Goal: Task Accomplishment & Management: Manage account settings

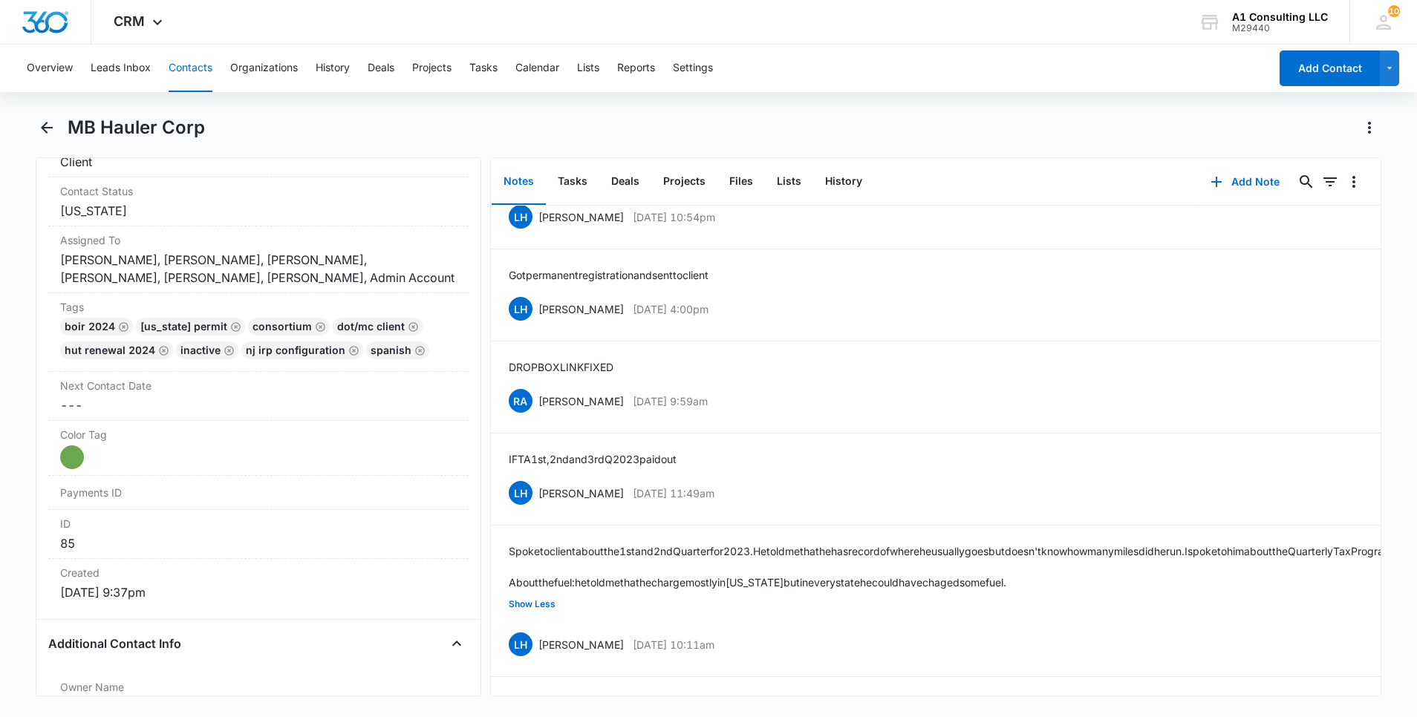
scroll to position [1196, 0]
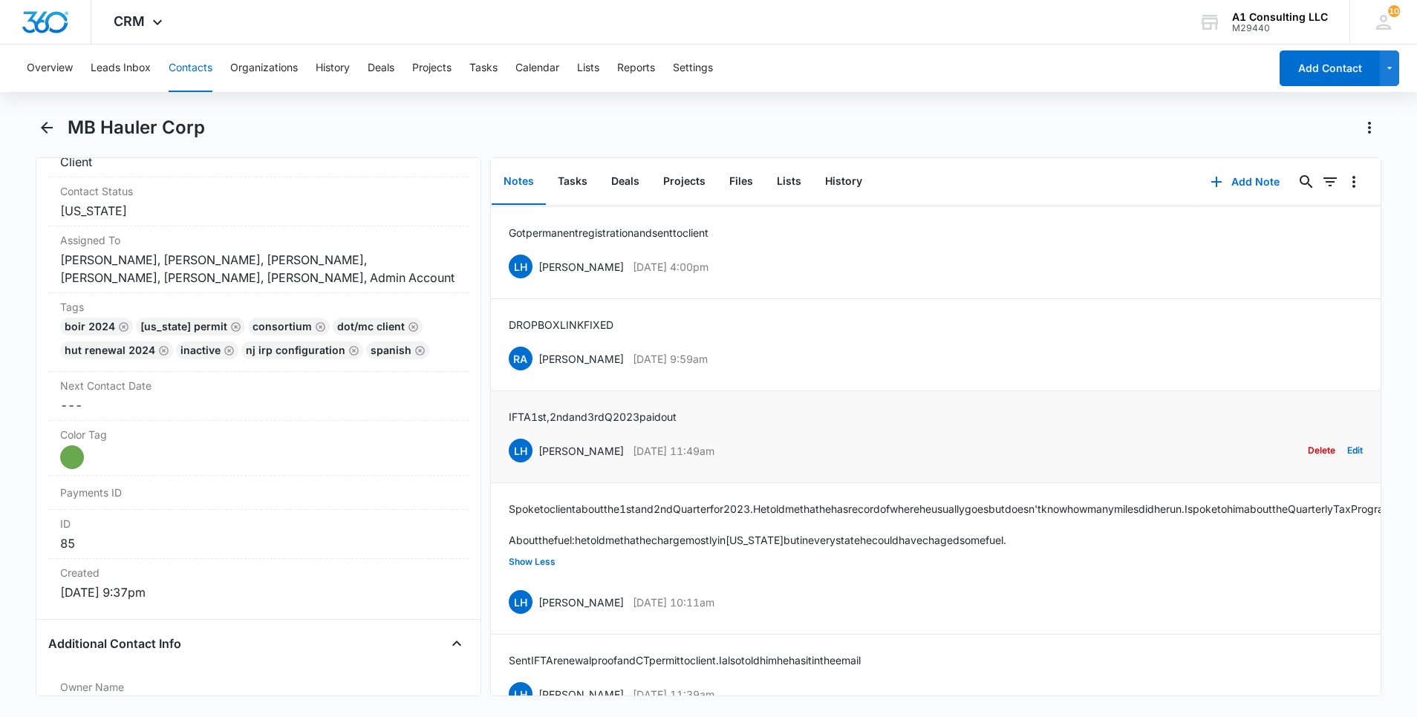
drag, startPoint x: 742, startPoint y: 469, endPoint x: 540, endPoint y: 478, distance: 202.2
click at [540, 465] on div "LH [PERSON_NAME] [DATE] 11:49am Delete Edit" at bounding box center [936, 451] width 854 height 28
copy div "[PERSON_NAME] [DATE] 11:49am"
drag, startPoint x: 708, startPoint y: 434, endPoint x: 503, endPoint y: 434, distance: 205.7
click at [503, 434] on li "IFTA 1st, 2nd and 3rd Q 2023 paid out LH [PERSON_NAME] [DATE] 11:49am Delete Ed…" at bounding box center [936, 437] width 890 height 92
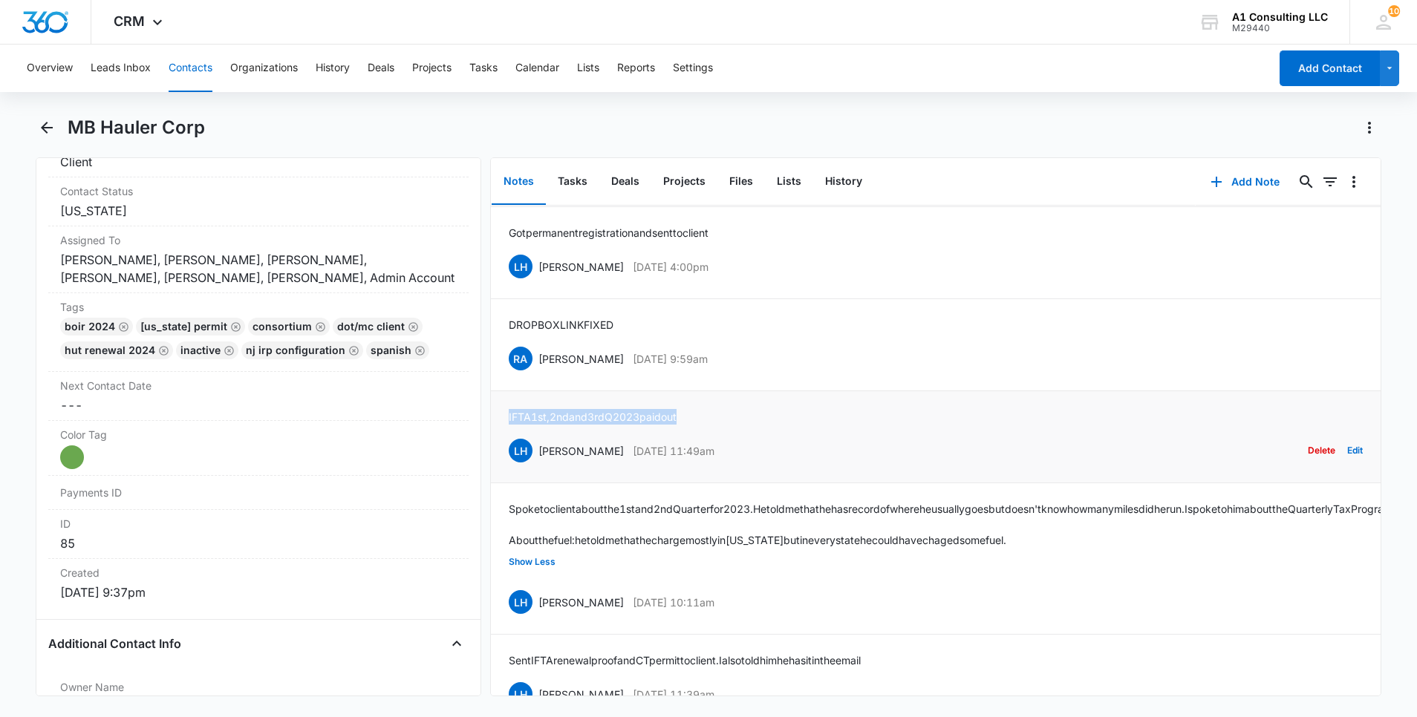
copy p "IFTA 1st, 2nd and 3rd Q 2023 paid out"
drag, startPoint x: 735, startPoint y: 371, endPoint x: 538, endPoint y: 379, distance: 197.7
click at [538, 373] on div "RA [PERSON_NAME] [DATE] 9:59am Delete Edit" at bounding box center [936, 359] width 854 height 28
copy div "[PERSON_NAME] [DATE] 9:59am"
drag, startPoint x: 625, startPoint y: 336, endPoint x: 504, endPoint y: 336, distance: 121.1
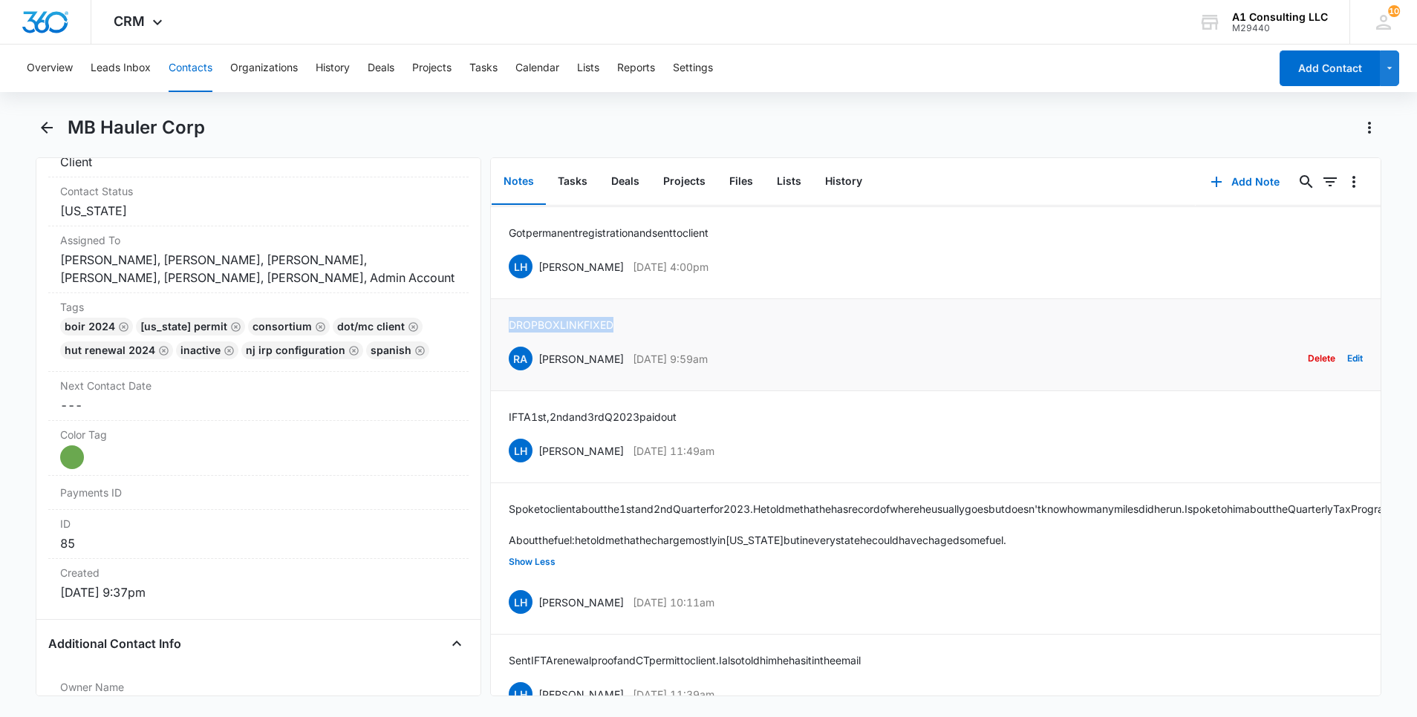
click at [504, 336] on li "DROPBOX LINK FIXED RA [PERSON_NAME] [DATE] 9:59am Delete Edit" at bounding box center [936, 345] width 890 height 92
copy p "DROPBOX LINK FIXED"
drag, startPoint x: 745, startPoint y: 277, endPoint x: 541, endPoint y: 287, distance: 204.5
click at [541, 281] on div "LH [PERSON_NAME] [DATE] 4:00pm Delete Edit" at bounding box center [936, 266] width 854 height 28
copy div "[PERSON_NAME] [DATE] 4:00pm"
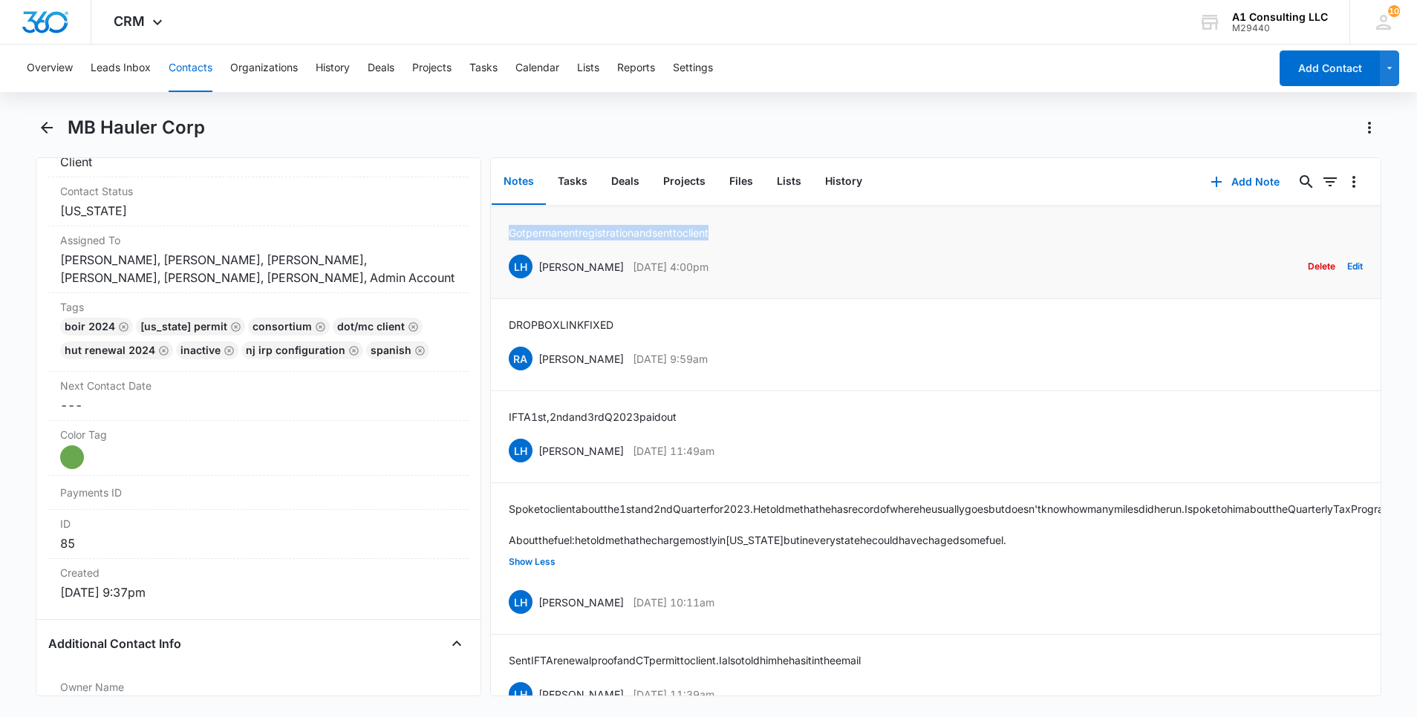
drag, startPoint x: 737, startPoint y: 251, endPoint x: 508, endPoint y: 257, distance: 229.6
click at [509, 257] on div "Got permanent registration and sent to client LH [PERSON_NAME] [DATE] 4:00pm De…" at bounding box center [936, 253] width 854 height 56
copy p "Got permanent registration and sent to client"
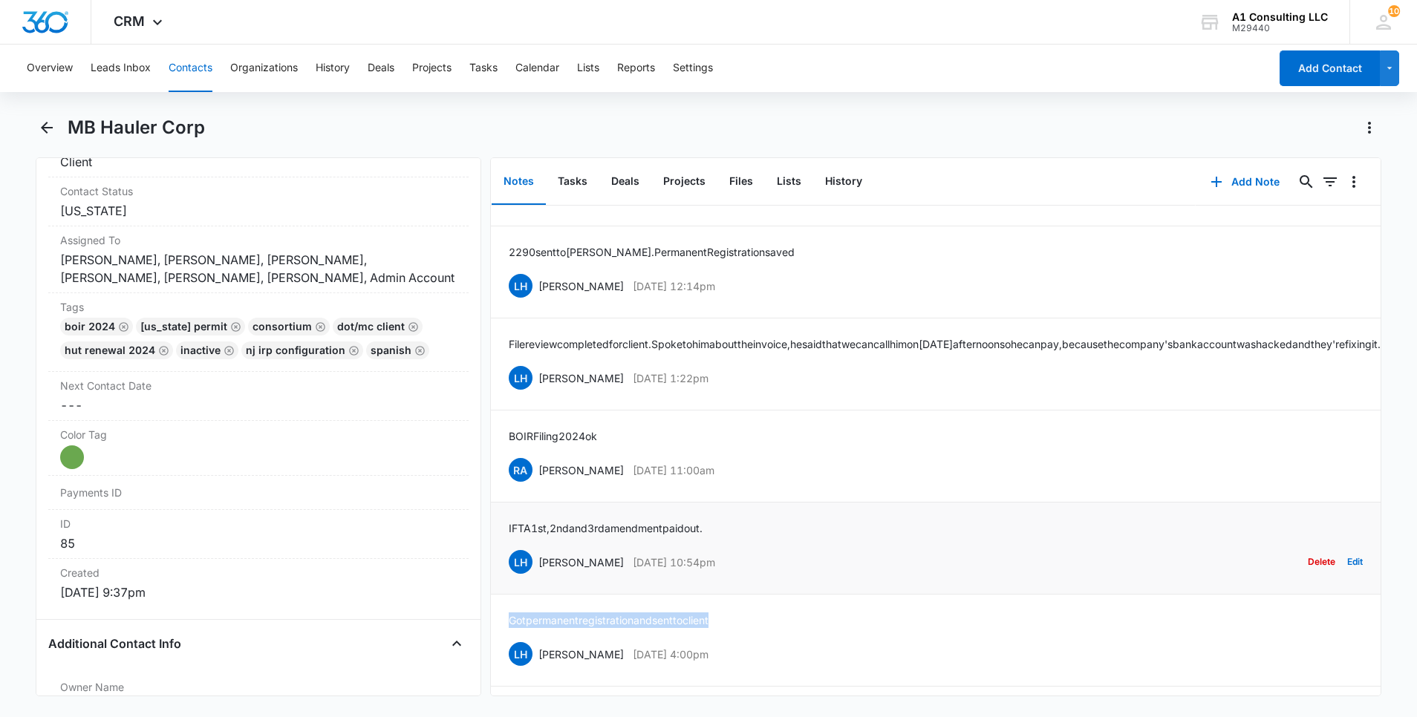
scroll to position [795, 0]
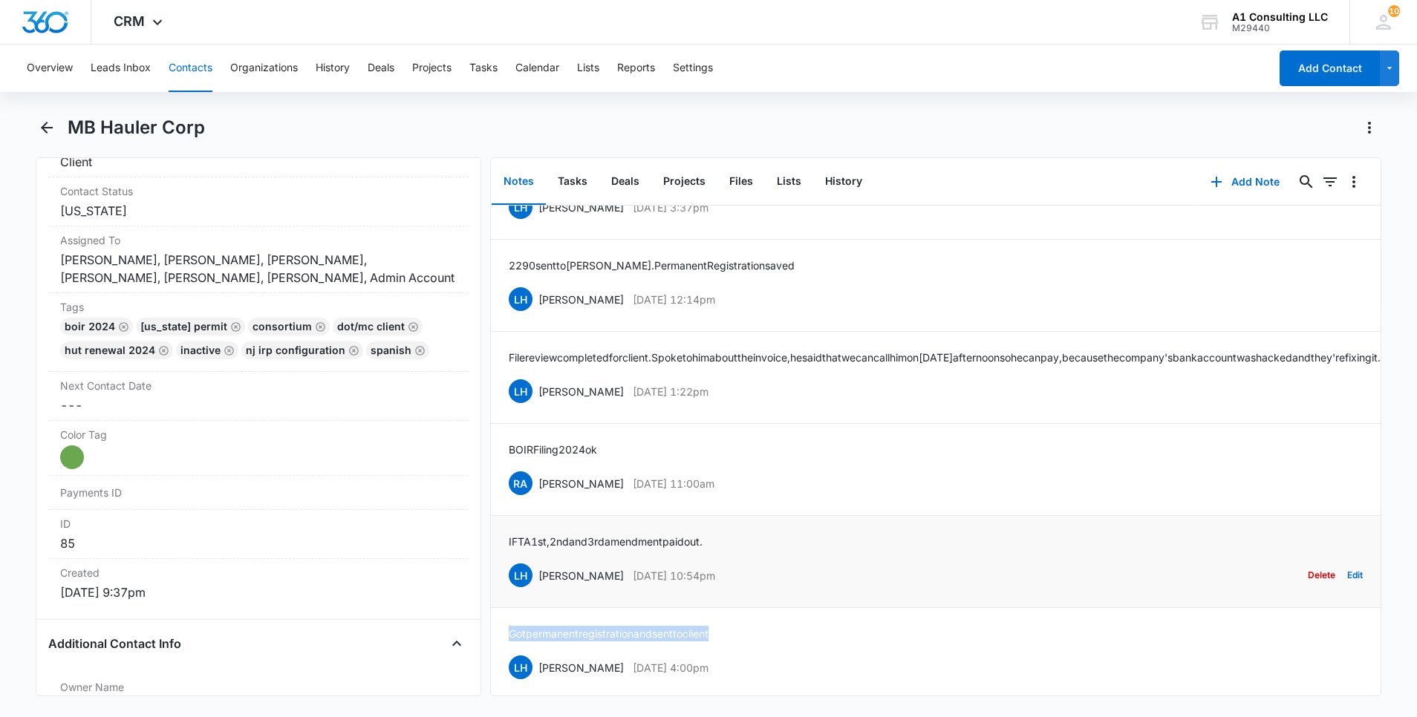
drag, startPoint x: 752, startPoint y: 590, endPoint x: 538, endPoint y: 594, distance: 213.2
click at [538, 590] on div "LH [PERSON_NAME] [DATE] 10:54pm Delete Edit" at bounding box center [936, 575] width 854 height 28
copy div "[PERSON_NAME] [DATE] 10:54pm"
drag, startPoint x: 733, startPoint y: 555, endPoint x: 506, endPoint y: 550, distance: 227.3
click at [506, 550] on li "IFTA 1st, 2nd and 3rd amendment paid out. LH [PERSON_NAME] [DATE] 10:54pm Delet…" at bounding box center [936, 562] width 890 height 92
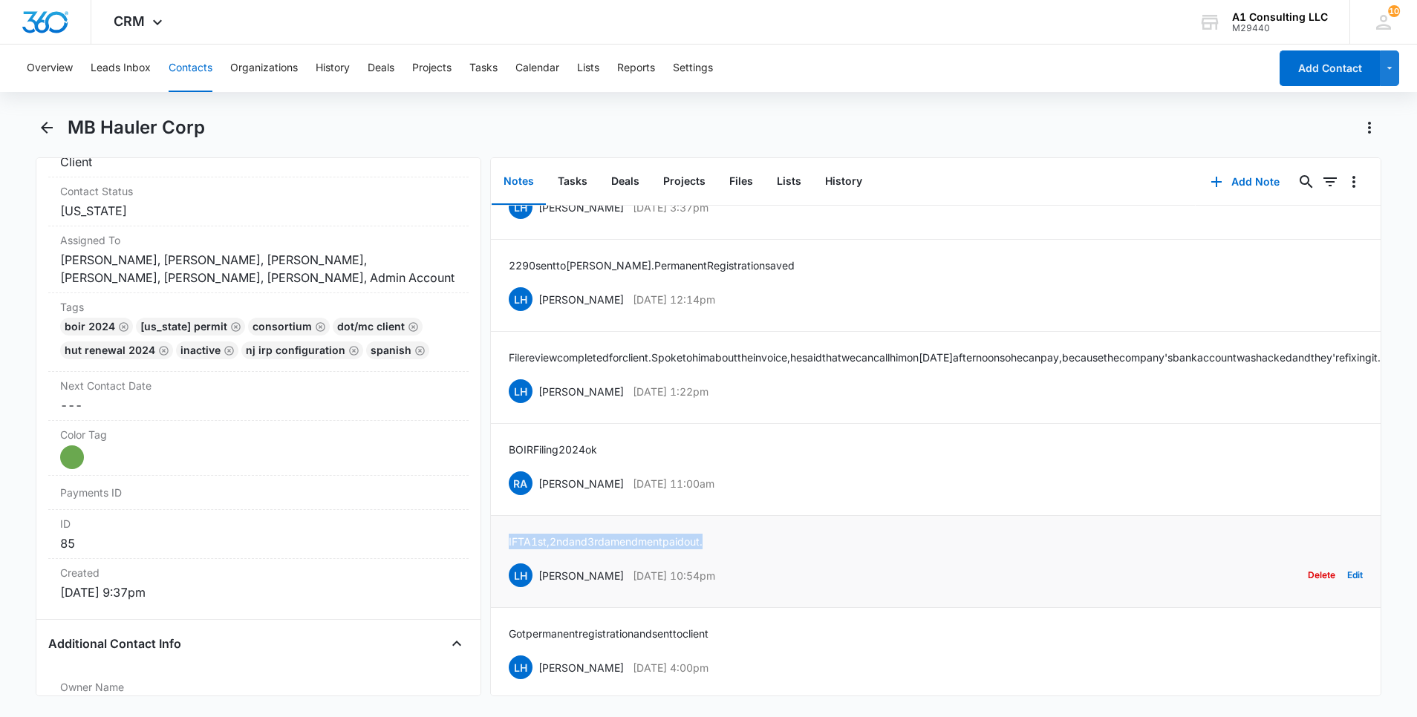
copy p "IFTA 1st, 2nd and 3rd amendment paid out."
drag, startPoint x: 723, startPoint y: 504, endPoint x: 536, endPoint y: 519, distance: 187.0
click at [536, 516] on li "BOIR Filing 2024 ok RA [PERSON_NAME] [DATE] 11:00am Delete Edit" at bounding box center [936, 470] width 890 height 92
copy div "[PERSON_NAME] [DATE] 11:00am"
drag, startPoint x: 578, startPoint y: 467, endPoint x: 509, endPoint y: 469, distance: 68.4
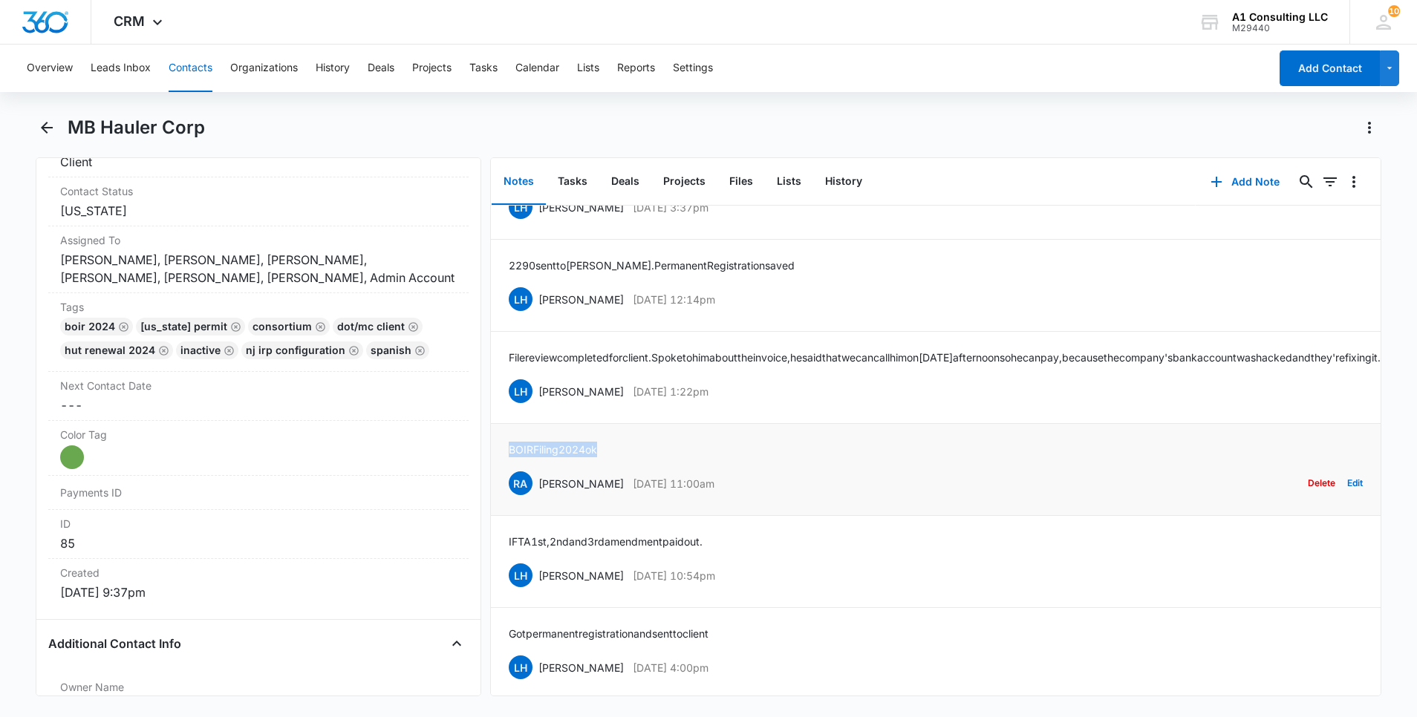
click at [509, 469] on div "BOIR Filing 2024 ok RA [PERSON_NAME] [DATE] 11:00am Delete Edit" at bounding box center [936, 470] width 854 height 56
copy p "BOIR Filing 2024 ok"
drag, startPoint x: 711, startPoint y: 414, endPoint x: 539, endPoint y: 417, distance: 172.3
click at [539, 405] on div "LH [PERSON_NAME] [DATE] 1:22pm Delete Edit" at bounding box center [936, 391] width 854 height 28
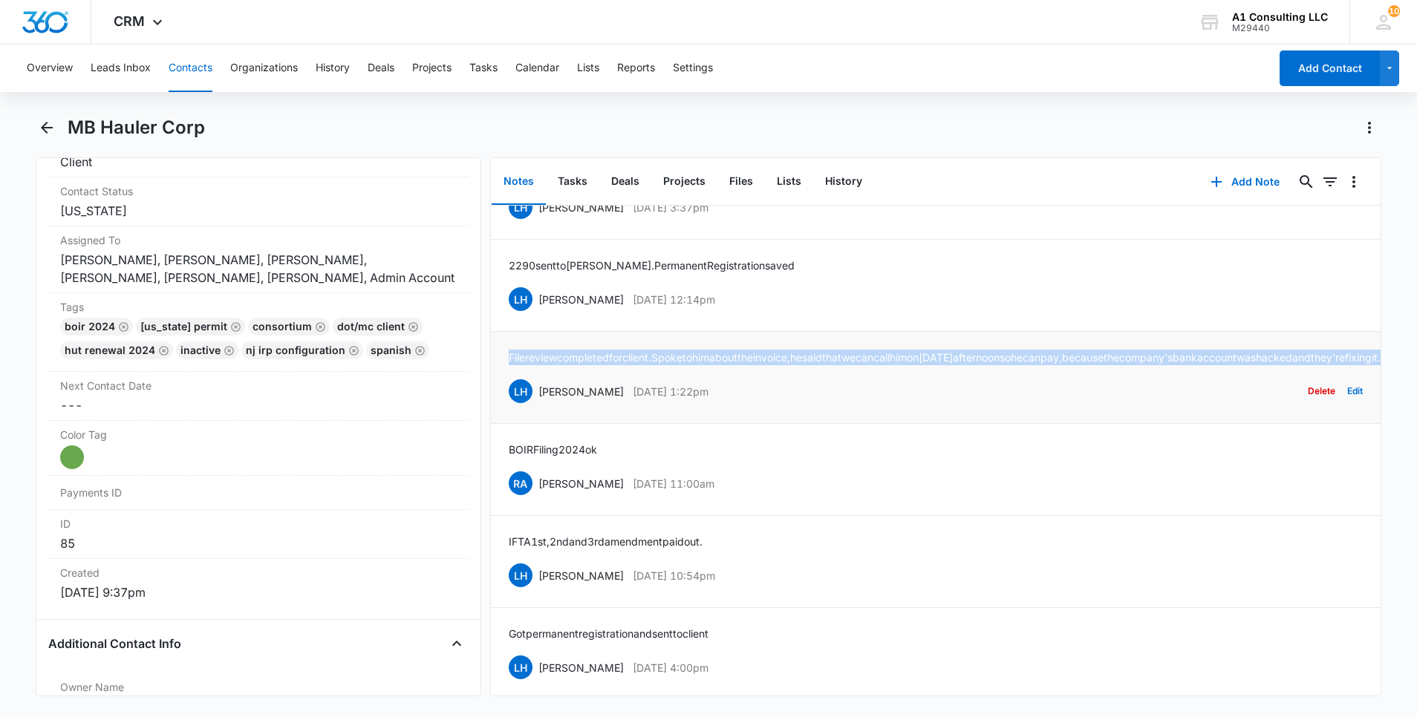
drag, startPoint x: 676, startPoint y: 377, endPoint x: 492, endPoint y: 361, distance: 184.8
click at [492, 361] on li "File review completed for client. Spoke to him about the invoice, he said that …" at bounding box center [936, 378] width 890 height 92
drag, startPoint x: 651, startPoint y: 304, endPoint x: 539, endPoint y: 308, distance: 112.2
click at [539, 308] on div "LH [PERSON_NAME] [DATE] 12:14pm Delete Edit" at bounding box center [936, 299] width 854 height 28
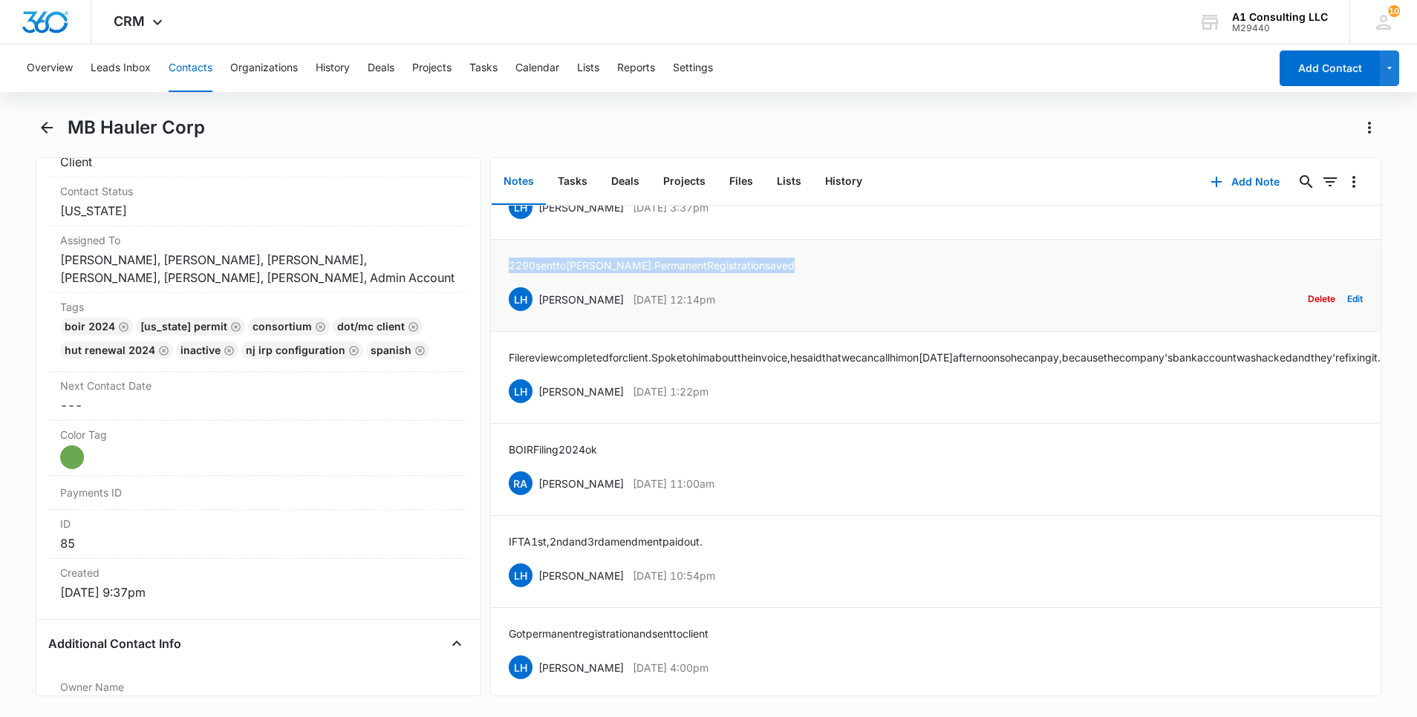
drag, startPoint x: 763, startPoint y: 261, endPoint x: 509, endPoint y: 263, distance: 253.2
click at [509, 263] on div "2290 sent to [GEOGRAPHIC_DATA]. Permanent Registration saved LH [PERSON_NAME] […" at bounding box center [936, 286] width 854 height 56
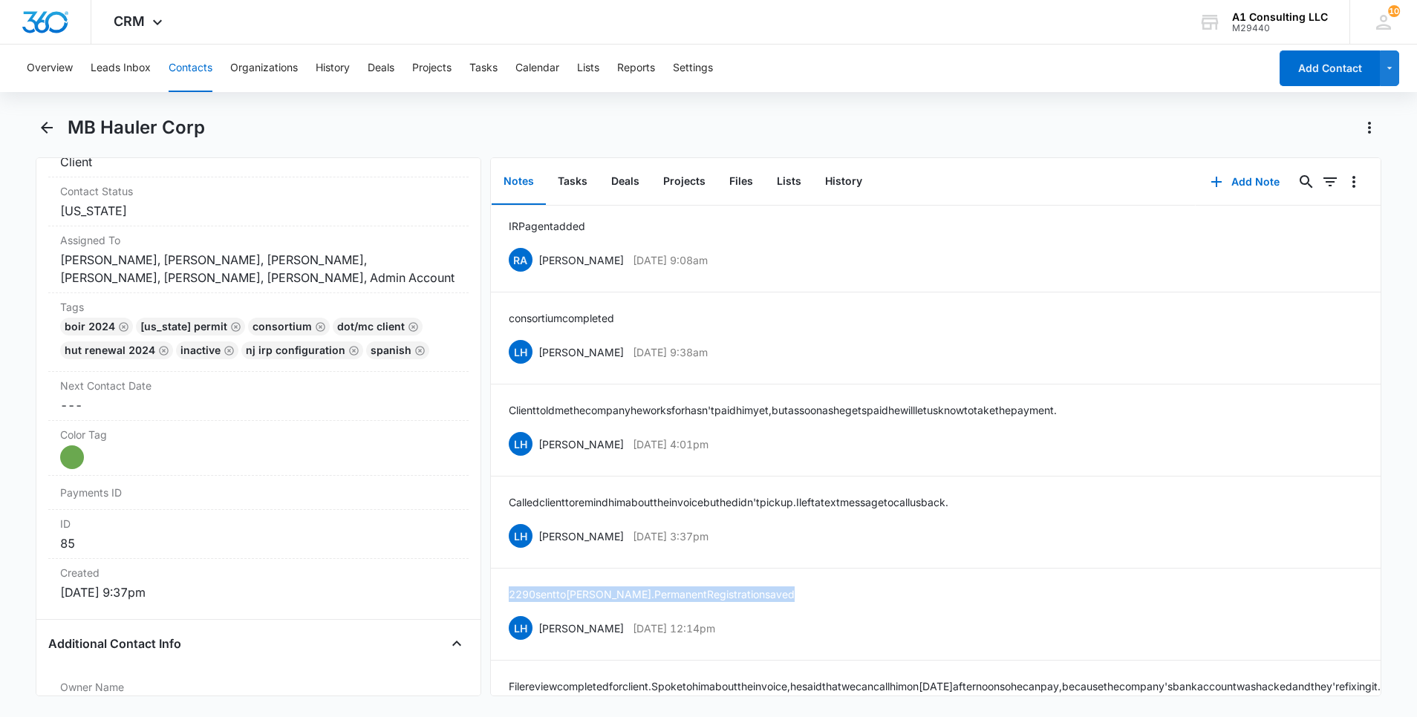
scroll to position [438, 0]
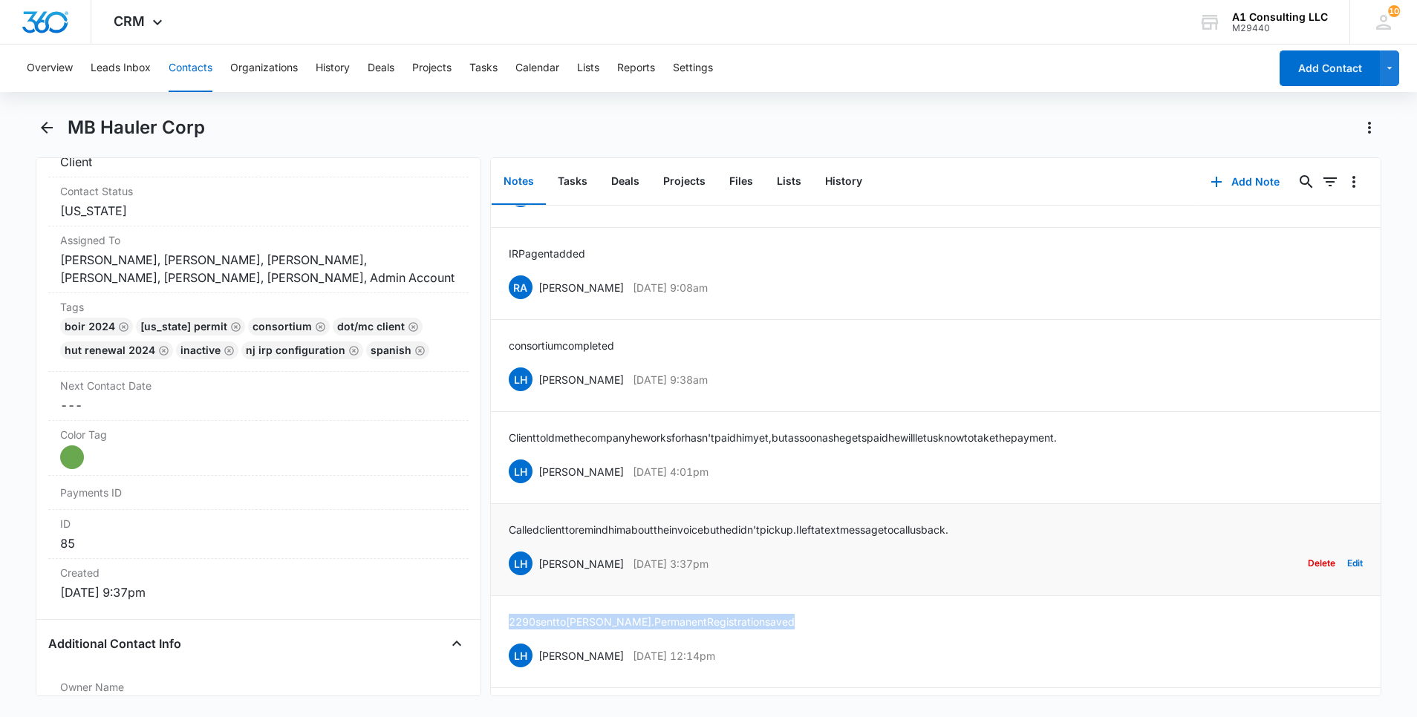
drag, startPoint x: 727, startPoint y: 565, endPoint x: 538, endPoint y: 574, distance: 189.6
click at [538, 574] on div "LH [PERSON_NAME] [DATE] 3:37pm Delete Edit" at bounding box center [936, 564] width 854 height 28
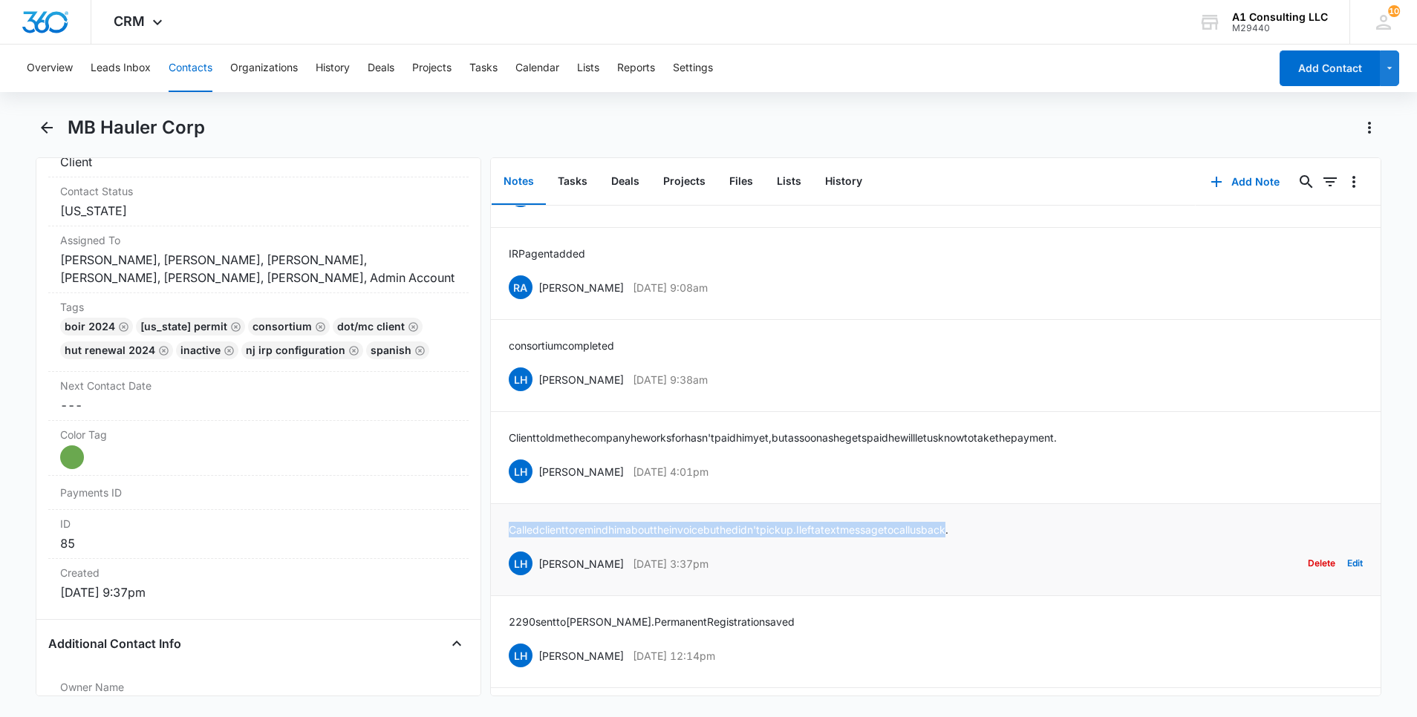
drag, startPoint x: 1006, startPoint y: 526, endPoint x: 508, endPoint y: 527, distance: 498.3
click at [509, 527] on p "Called client to remind him about the invoice but he didn't pick up. I left a t…" at bounding box center [729, 530] width 440 height 16
drag, startPoint x: 648, startPoint y: 487, endPoint x: 538, endPoint y: 486, distance: 110.7
click at [538, 486] on li "Client told me the company he works for hasn't paid him yet, but as soon as he …" at bounding box center [936, 458] width 890 height 92
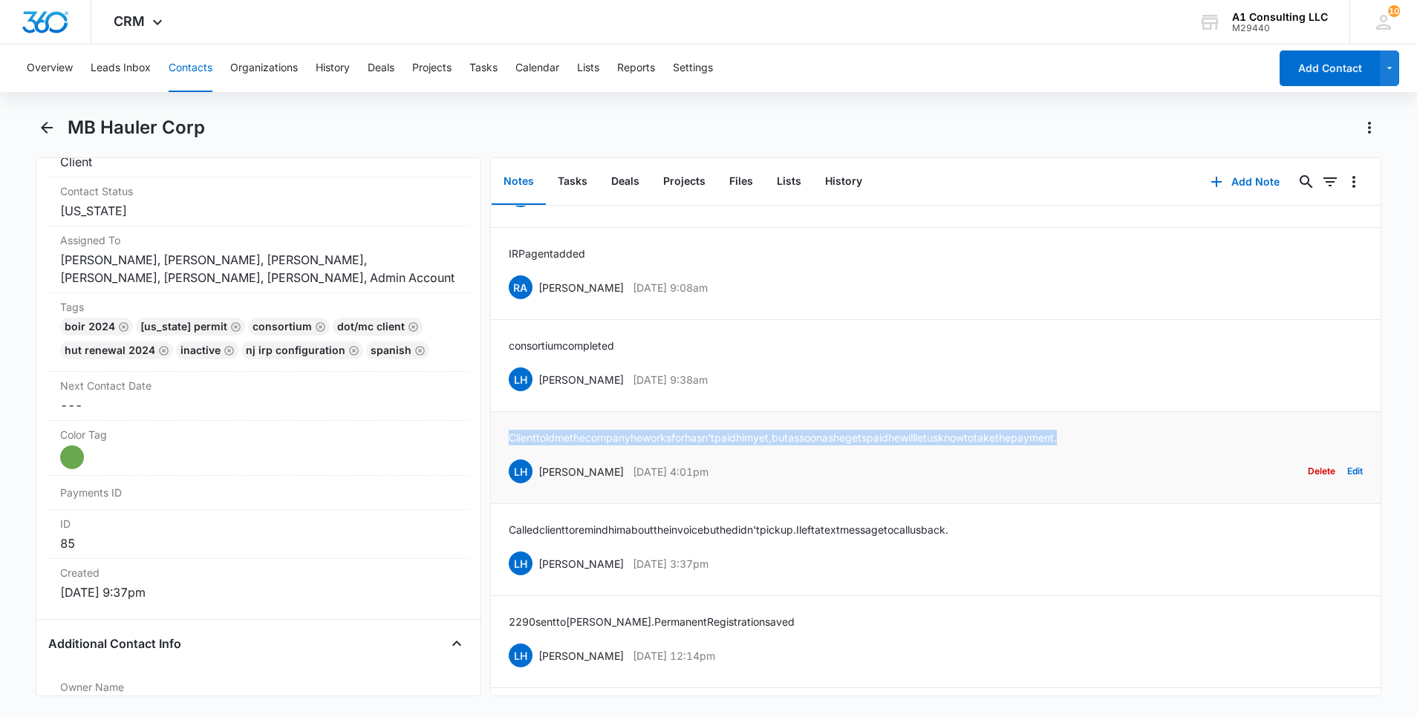
drag, startPoint x: 1150, startPoint y: 434, endPoint x: 501, endPoint y: 429, distance: 648.3
click at [501, 429] on li "Client told me the company he works for hasn't paid him yet, but as soon as he …" at bounding box center [936, 458] width 890 height 92
drag, startPoint x: 741, startPoint y: 381, endPoint x: 538, endPoint y: 388, distance: 202.9
click at [538, 388] on div "LH [PERSON_NAME] [DATE] 9:38am Delete Edit" at bounding box center [936, 379] width 854 height 28
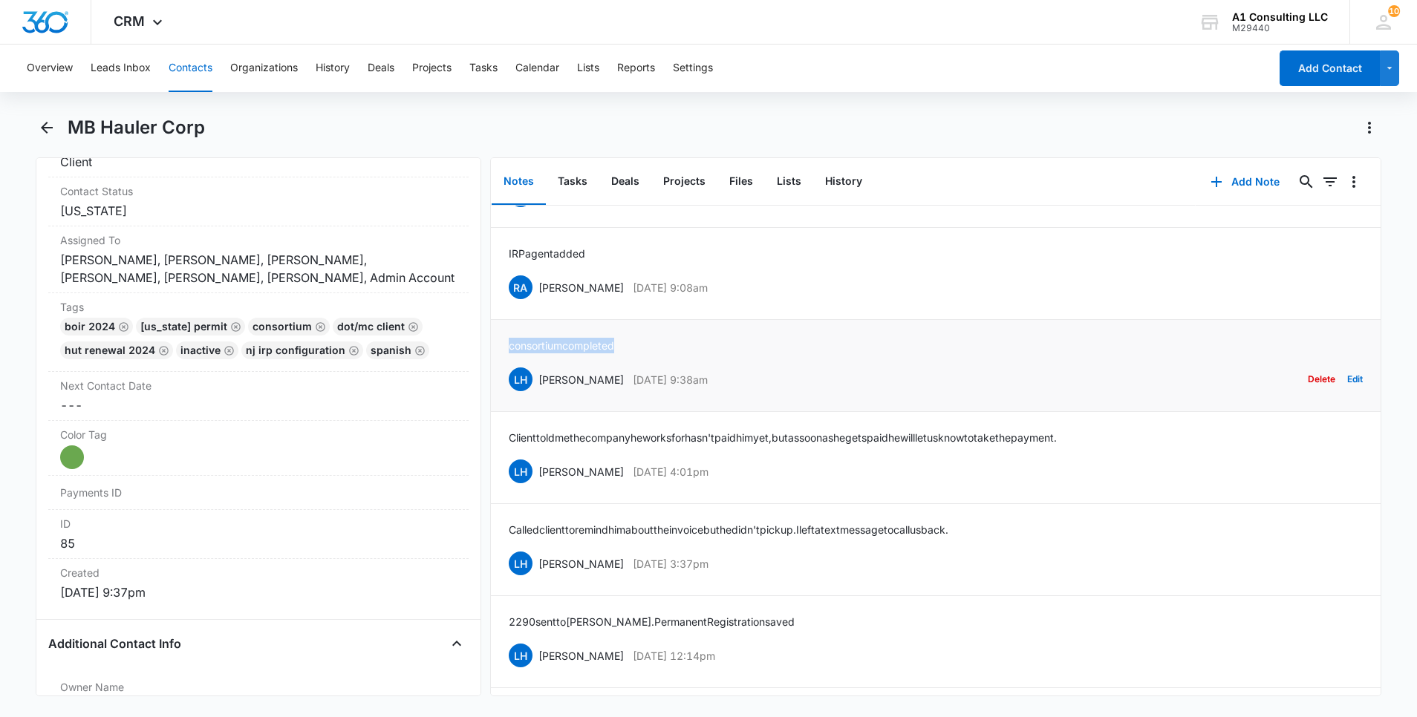
drag, startPoint x: 595, startPoint y: 346, endPoint x: 506, endPoint y: 346, distance: 89.1
click at [506, 346] on li "consortium completed LH [PERSON_NAME] [DATE] 9:38am Delete Edit" at bounding box center [936, 366] width 890 height 92
drag, startPoint x: 691, startPoint y: 291, endPoint x: 537, endPoint y: 300, distance: 154.0
click at [537, 300] on div "RA [PERSON_NAME] [DATE] 9:08am Delete Edit" at bounding box center [936, 287] width 854 height 28
drag, startPoint x: 551, startPoint y: 252, endPoint x: 506, endPoint y: 254, distance: 45.4
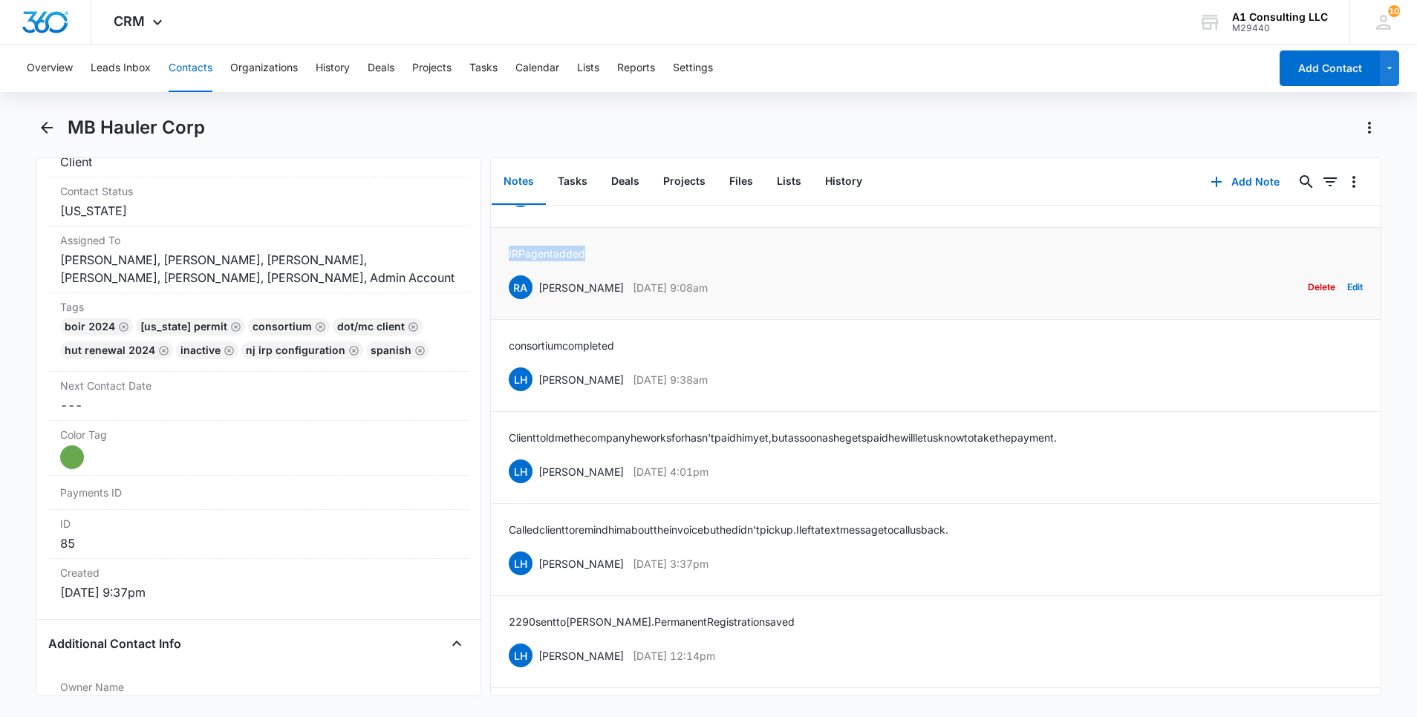
click at [506, 254] on li "IRP agent added RA [PERSON_NAME] [DATE] 9:08am Delete Edit" at bounding box center [936, 274] width 890 height 92
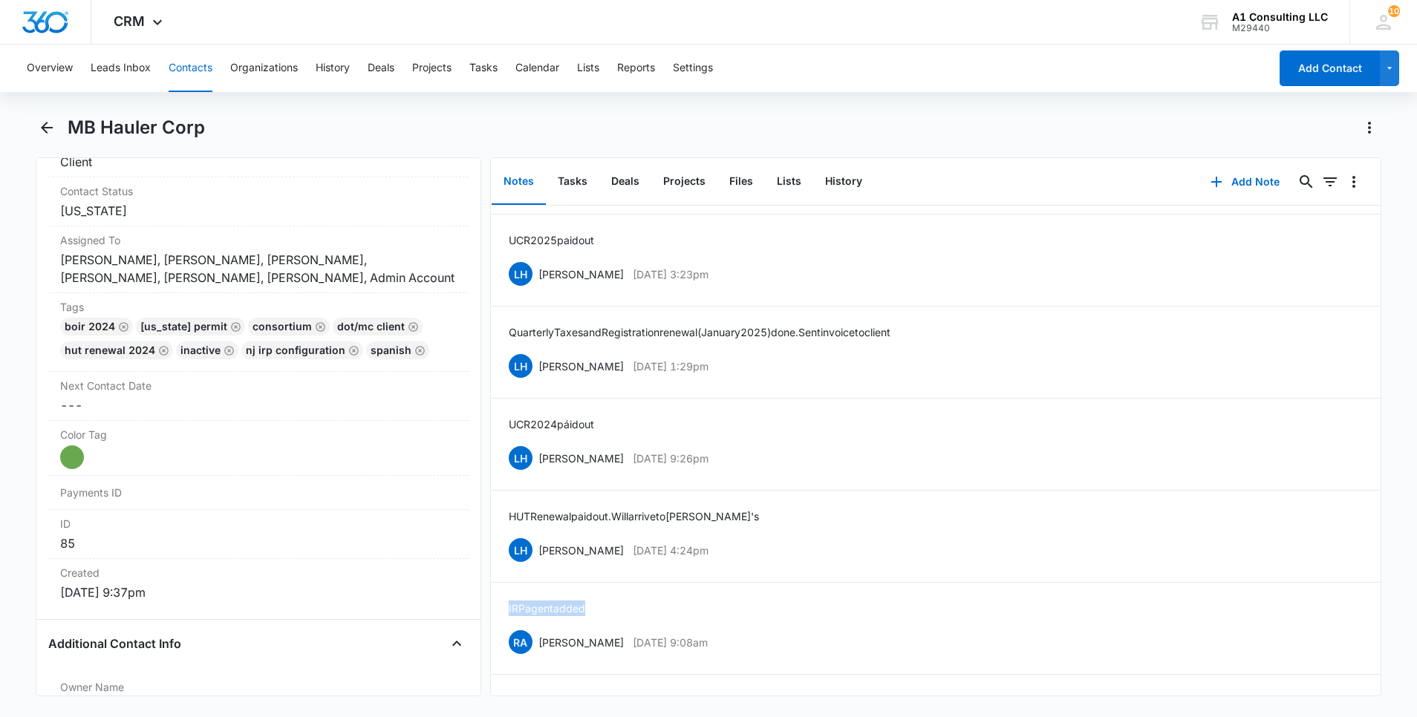
scroll to position [82, 0]
drag, startPoint x: 642, startPoint y: 561, endPoint x: 535, endPoint y: 571, distance: 107.4
click at [535, 571] on li "HUT Renewal paid out. [PERSON_NAME] arrive to [PERSON_NAME] [PERSON_NAME] [DATE…" at bounding box center [936, 538] width 890 height 92
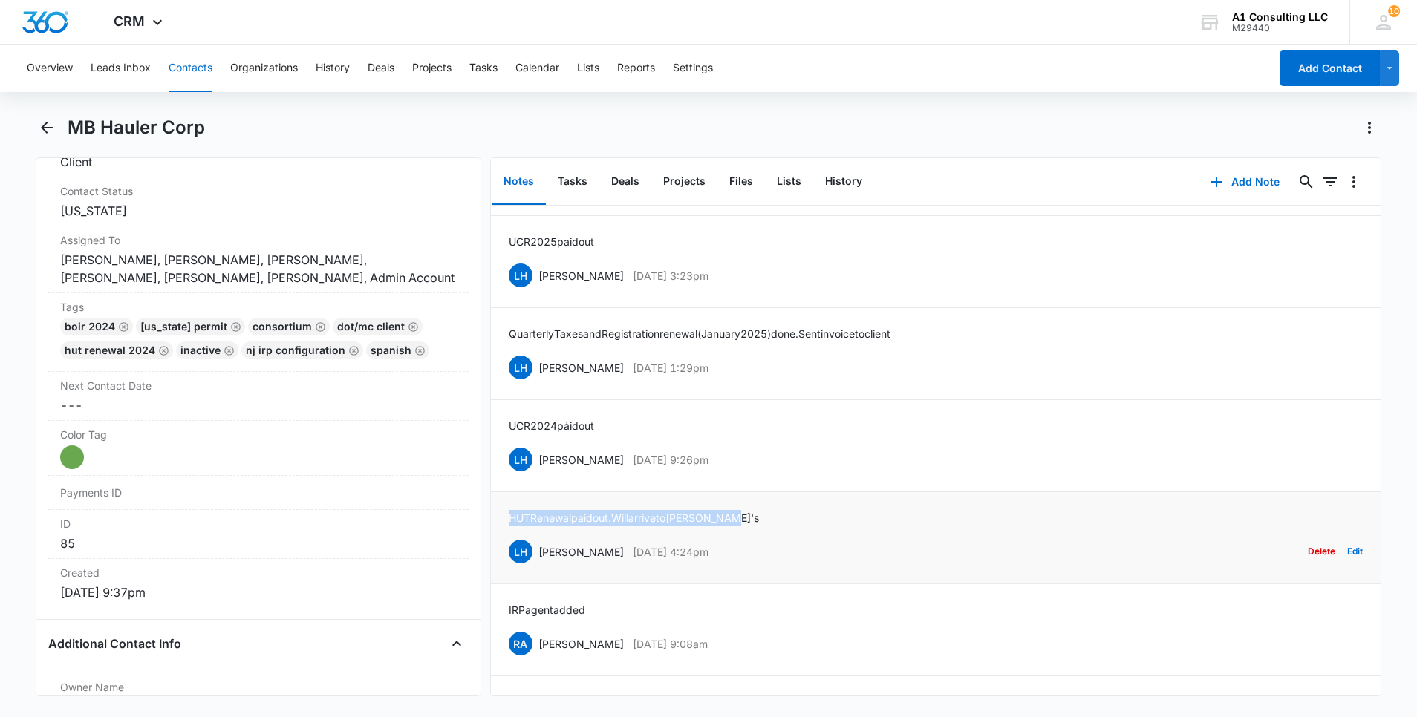
drag, startPoint x: 721, startPoint y: 518, endPoint x: 509, endPoint y: 524, distance: 212.5
click at [509, 524] on div "HUT Renewal paid out. [PERSON_NAME] arrive to [PERSON_NAME] [PERSON_NAME] [DATE…" at bounding box center [936, 538] width 854 height 56
drag, startPoint x: 735, startPoint y: 457, endPoint x: 538, endPoint y: 466, distance: 197.0
click at [538, 466] on div "LH [PERSON_NAME] [DATE] 9:26pm Delete Edit" at bounding box center [936, 460] width 854 height 28
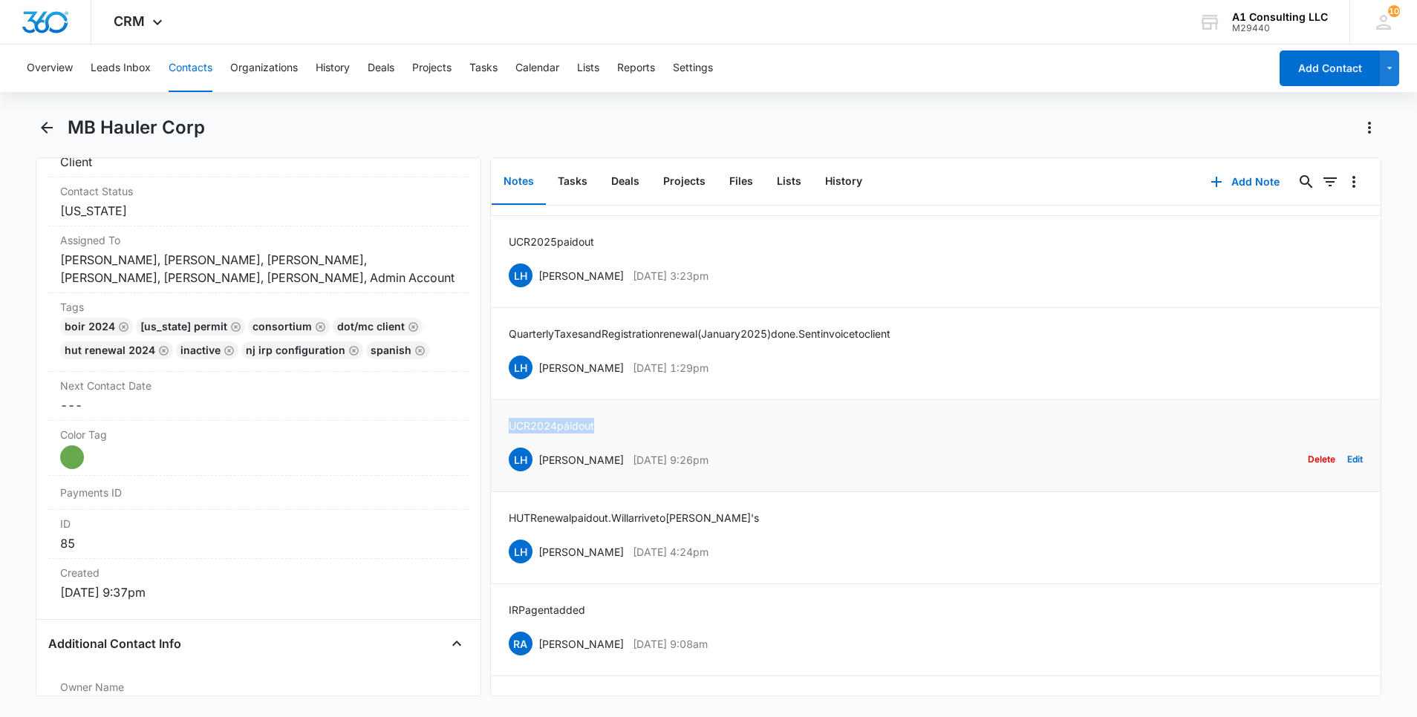
drag, startPoint x: 608, startPoint y: 425, endPoint x: 505, endPoint y: 428, distance: 103.3
click at [505, 428] on li "UCR 2024 páid out LH [PERSON_NAME] [DATE] 9:26pm Delete Edit" at bounding box center [936, 446] width 890 height 92
drag, startPoint x: 729, startPoint y: 365, endPoint x: 533, endPoint y: 385, distance: 196.3
click at [533, 385] on li "Quarterly Taxes and Registration renewal ([DATE]) done. Sent invoice to client …" at bounding box center [936, 354] width 890 height 92
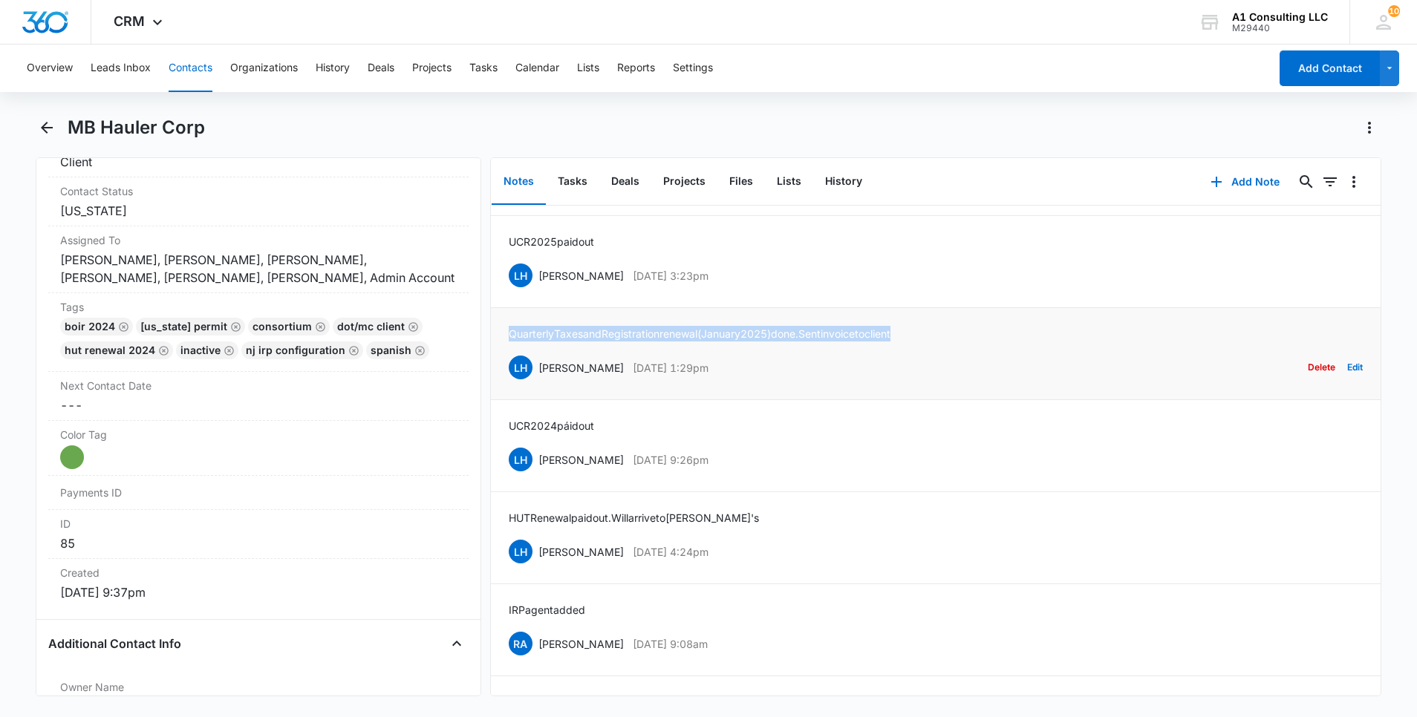
drag, startPoint x: 933, startPoint y: 333, endPoint x: 506, endPoint y: 333, distance: 427.0
click at [506, 333] on li "Quarterly Taxes and Registration renewal ([DATE]) done. Sent invoice to client …" at bounding box center [936, 354] width 890 height 92
drag, startPoint x: 563, startPoint y: 278, endPoint x: 540, endPoint y: 277, distance: 23.0
click at [540, 277] on div "LH [PERSON_NAME] [DATE] 3:23pm Delete Edit" at bounding box center [936, 275] width 854 height 28
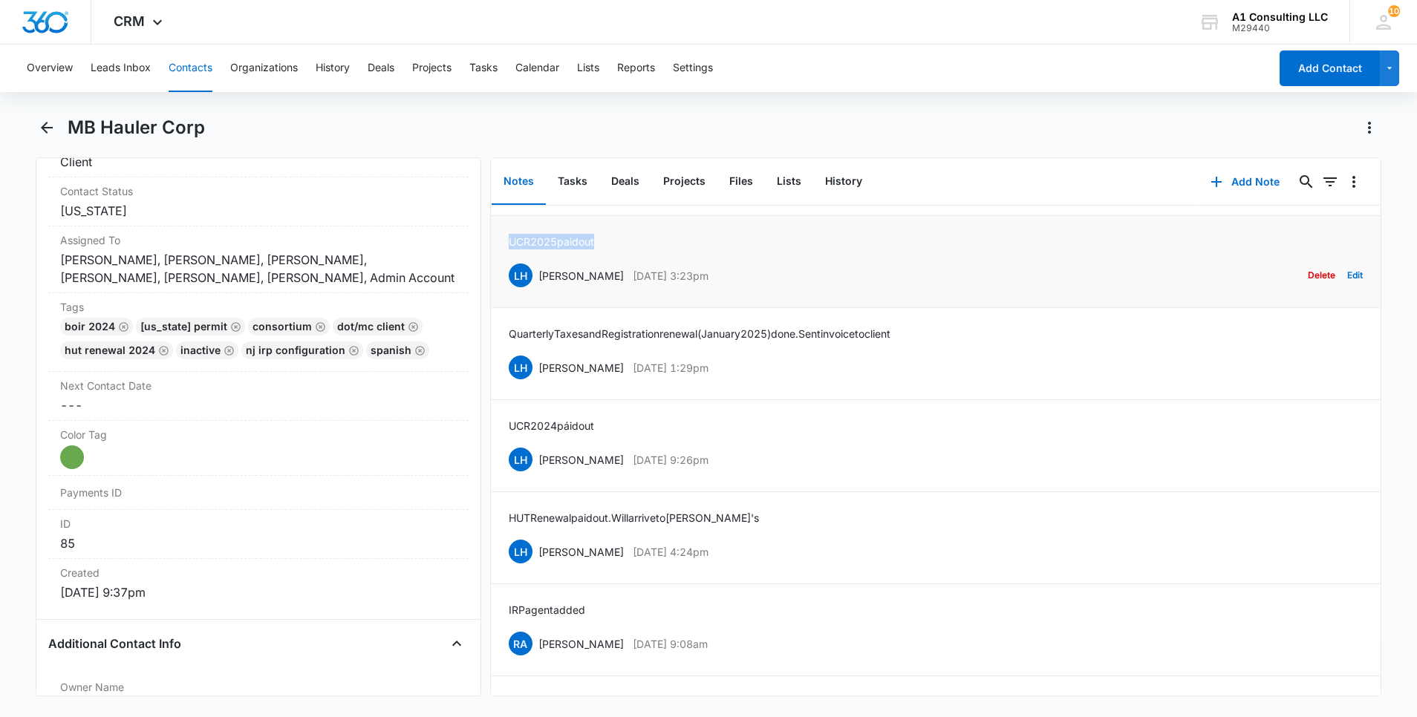
drag, startPoint x: 608, startPoint y: 247, endPoint x: 506, endPoint y: 244, distance: 101.8
click at [506, 244] on li "UCR 2025 paid out LH [PERSON_NAME] [DATE] 3:23pm Delete Edit" at bounding box center [936, 262] width 890 height 92
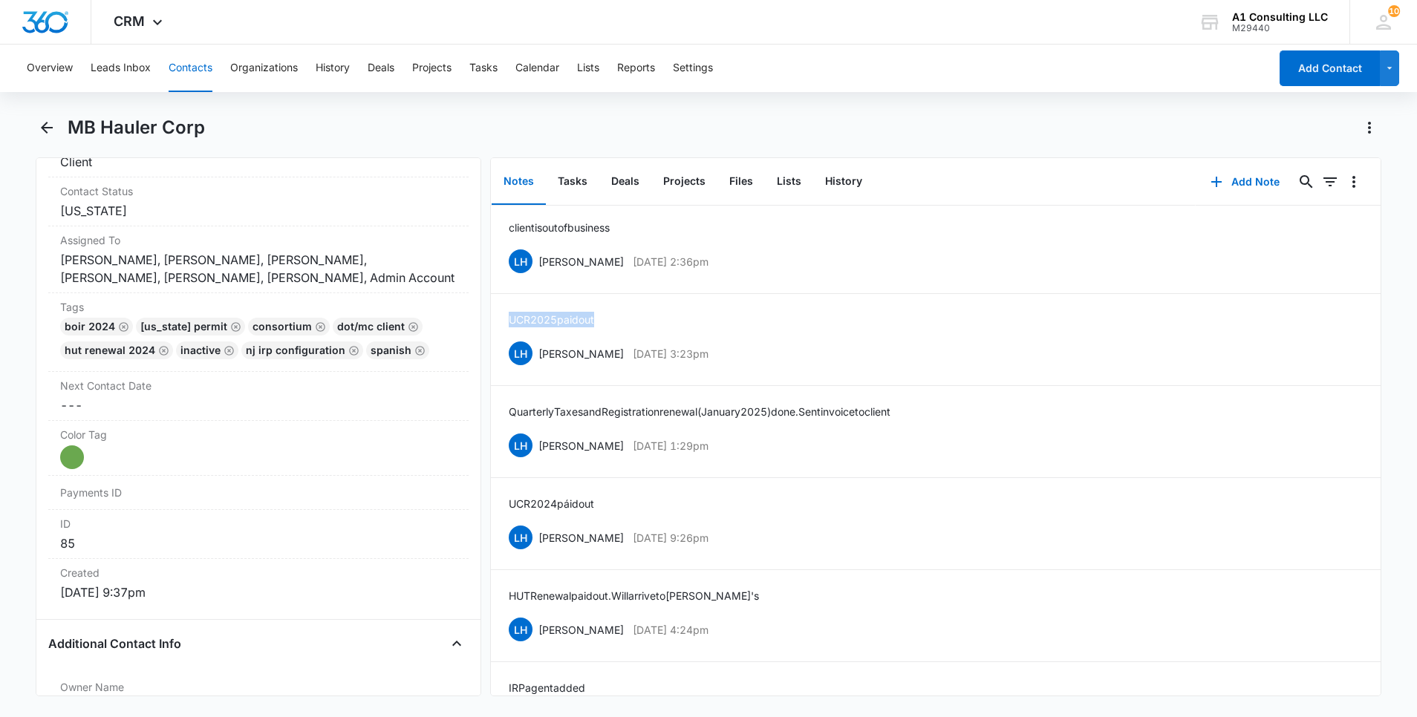
scroll to position [0, 0]
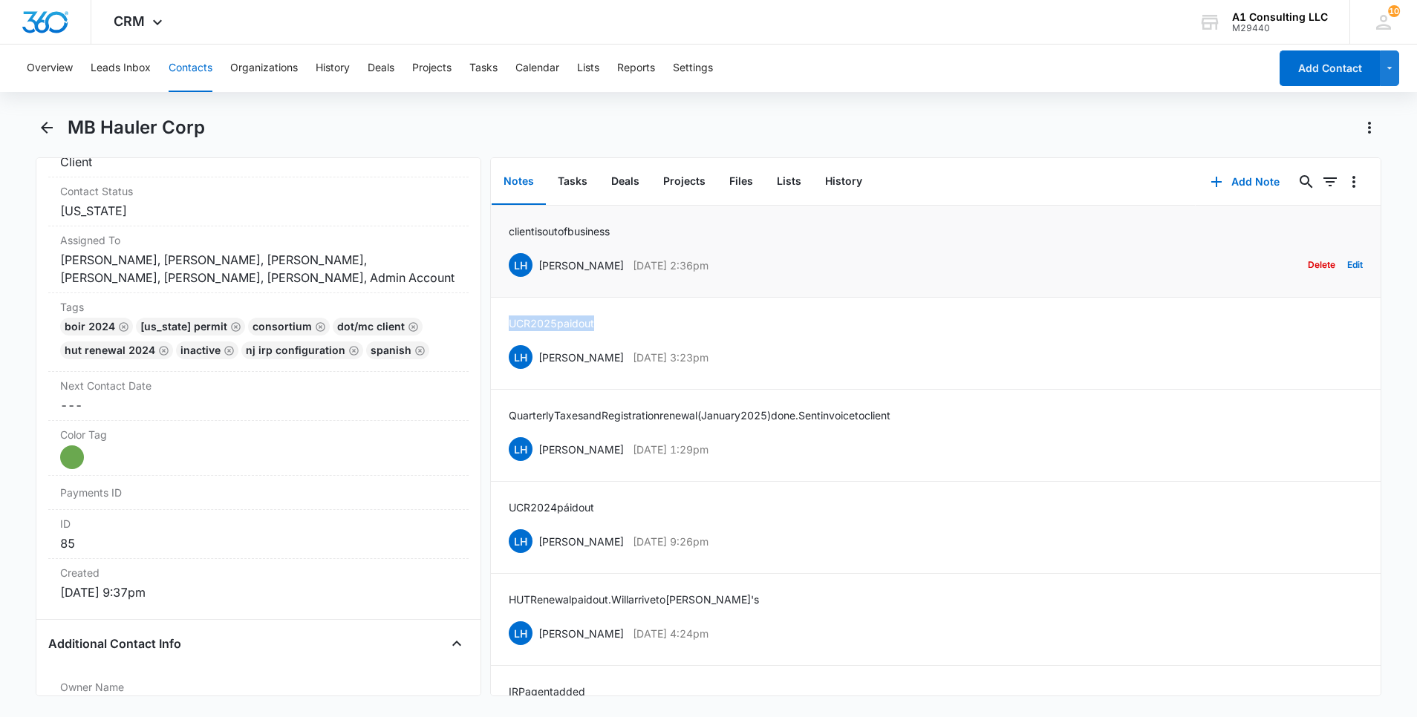
drag, startPoint x: 728, startPoint y: 264, endPoint x: 538, endPoint y: 271, distance: 189.5
click at [538, 271] on div "LH [PERSON_NAME] [DATE] 2:36pm Delete Edit" at bounding box center [936, 265] width 854 height 28
drag, startPoint x: 628, startPoint y: 236, endPoint x: 504, endPoint y: 235, distance: 123.3
click at [504, 235] on li "client is out of business LH [PERSON_NAME] [DATE] 2:36pm Delete Edit" at bounding box center [936, 252] width 890 height 92
click at [434, 359] on div "BOIR 2024 [US_STATE] Permit Consortium DOT/MC Client HUT Renewal 2024 INACTIVE …" at bounding box center [258, 342] width 397 height 48
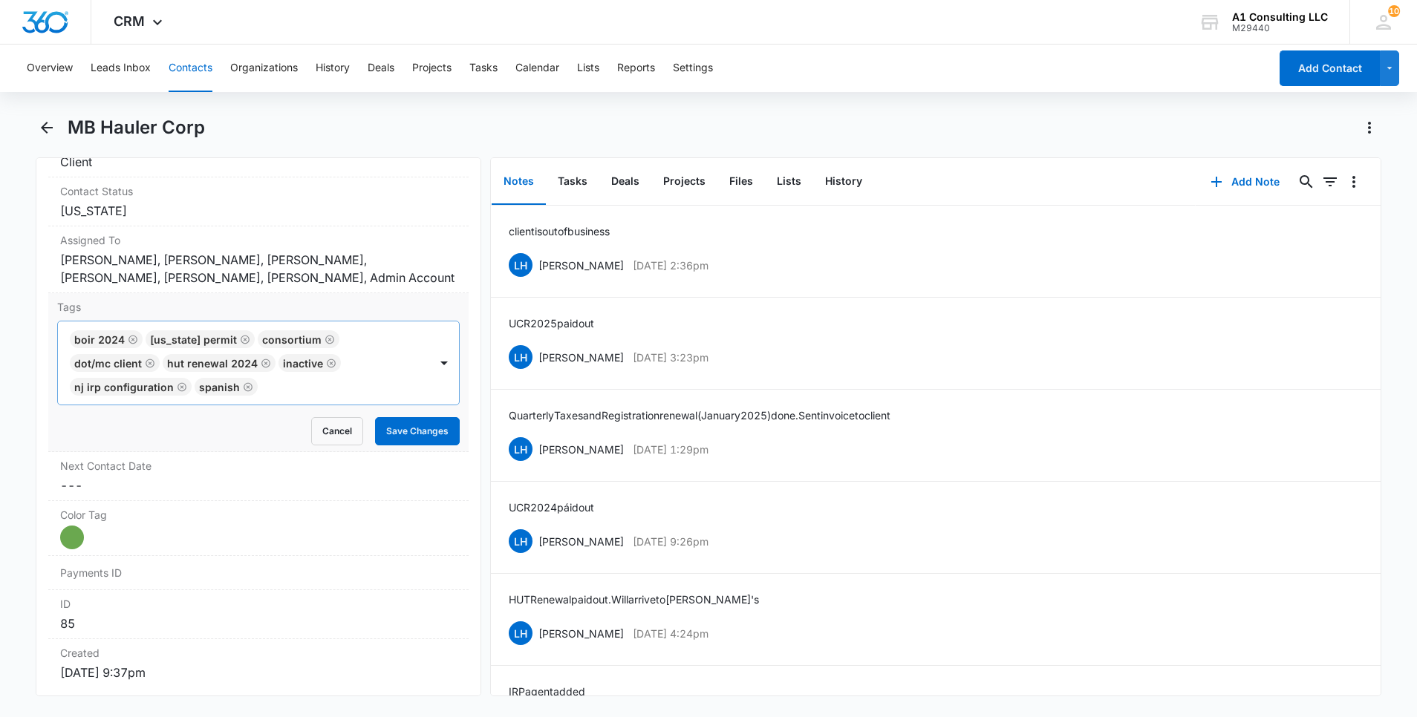
click at [352, 382] on div at bounding box center [345, 387] width 166 height 21
type input "gh"
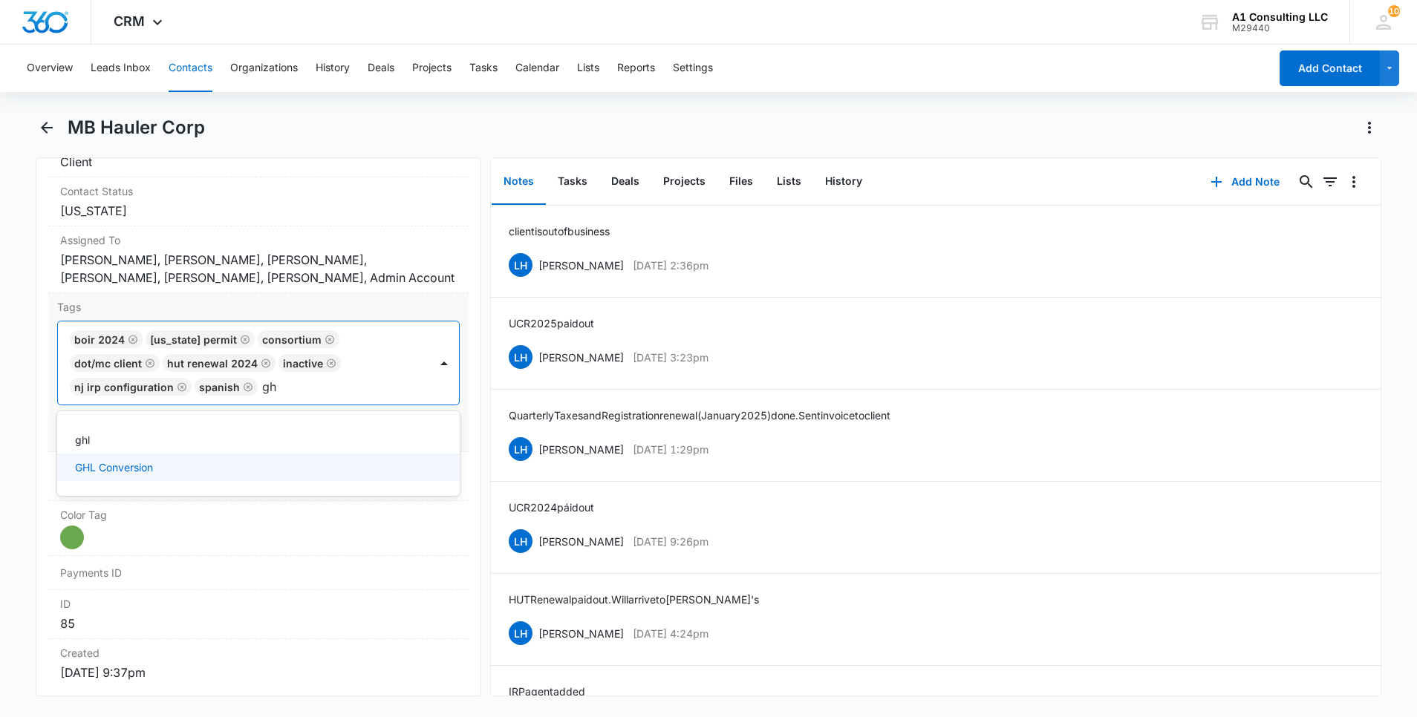
click at [161, 469] on div "GHL Conversion" at bounding box center [257, 468] width 364 height 16
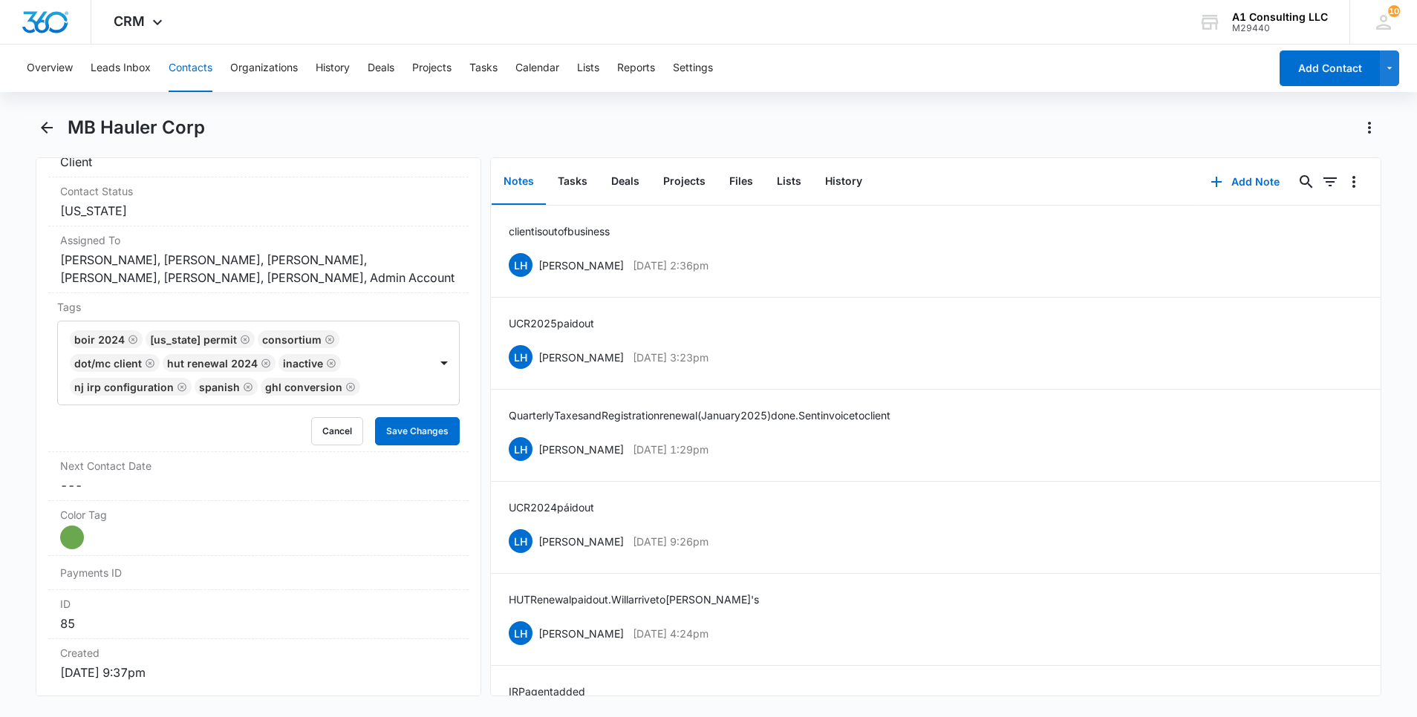
click at [0, 446] on html "CRM Apps Websites Forms CRM Email Social Content Ads Intelligence Files Brand S…" at bounding box center [708, 358] width 1417 height 717
click at [429, 443] on button "Save Changes" at bounding box center [417, 431] width 85 height 28
